Goal: Find specific page/section: Find specific page/section

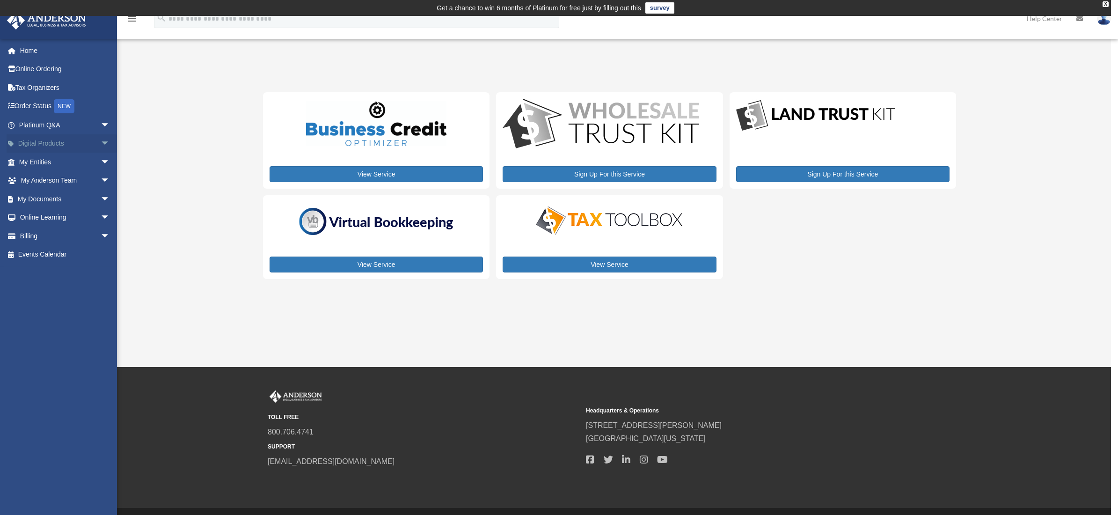
click at [42, 143] on link "Digital Products arrow_drop_down" at bounding box center [66, 143] width 118 height 19
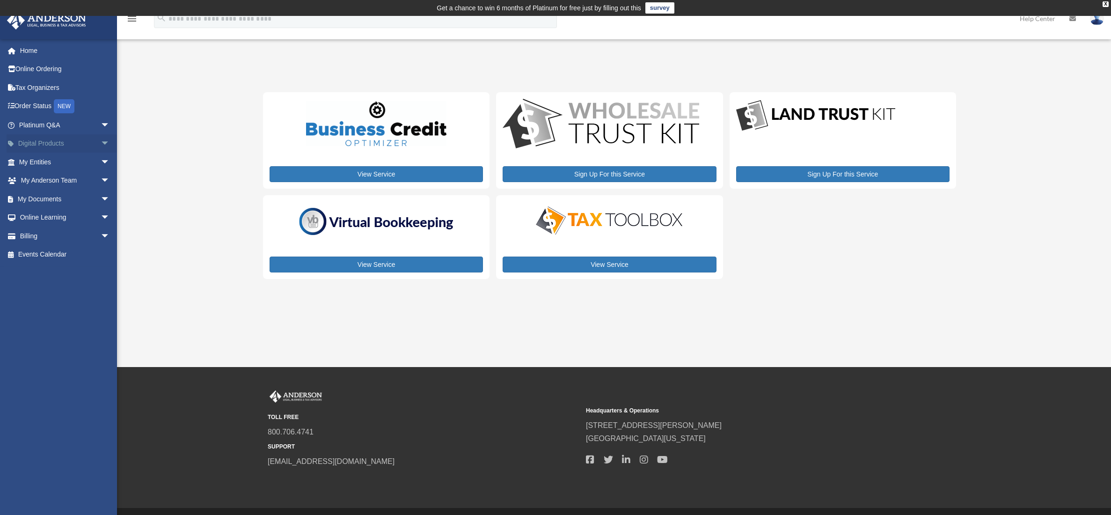
click at [101, 143] on span "arrow_drop_down" at bounding box center [110, 143] width 19 height 19
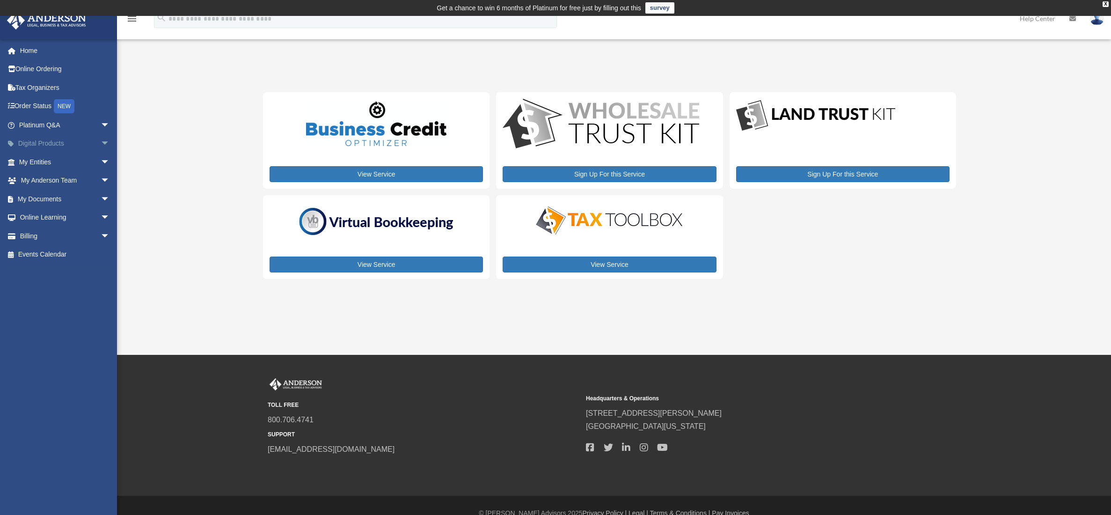
click at [101, 143] on span "arrow_drop_down" at bounding box center [110, 143] width 19 height 19
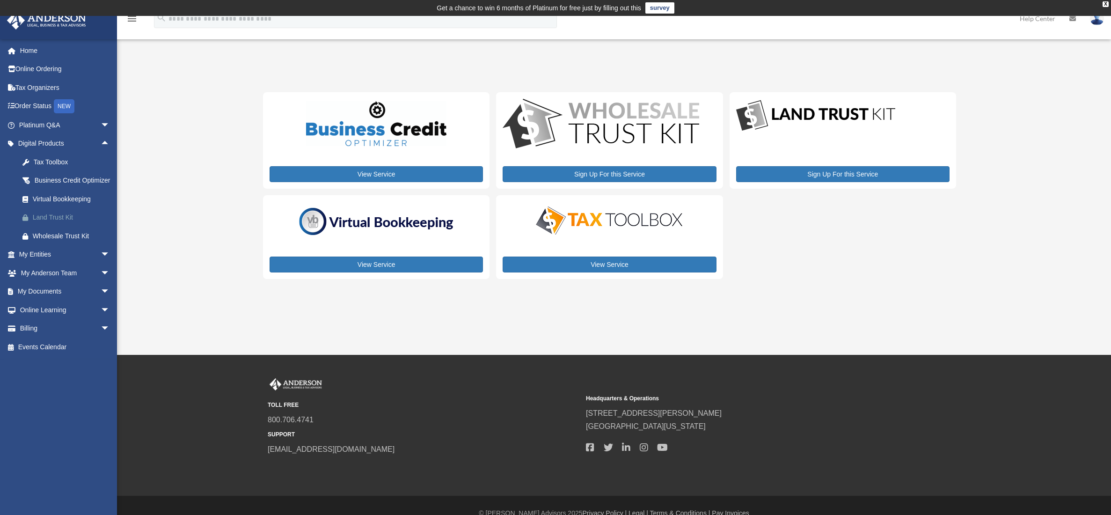
click at [56, 223] on div "Land Trust Kit" at bounding box center [73, 218] width 80 height 12
